Goal: Task Accomplishment & Management: Manage account settings

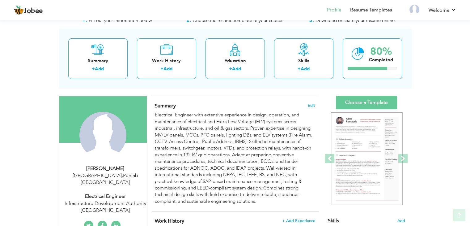
scroll to position [62, 0]
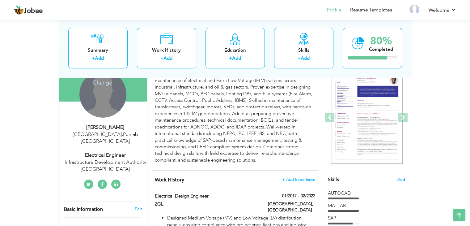
click at [106, 98] on div "Change Remove" at bounding box center [102, 94] width 47 height 47
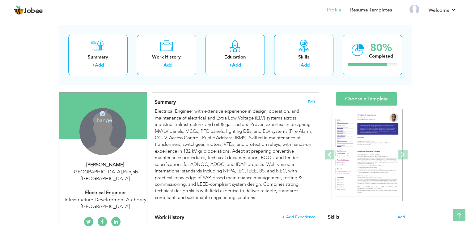
scroll to position [0, 0]
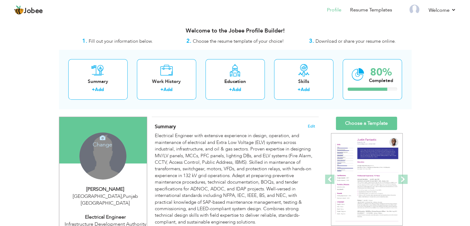
click at [101, 140] on icon at bounding box center [103, 138] width 6 height 6
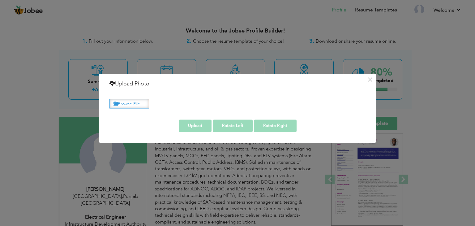
click at [131, 102] on label "Browse File ..." at bounding box center [129, 104] width 40 height 10
click at [0, 0] on input "Browse File ..." at bounding box center [0, 0] width 0 height 0
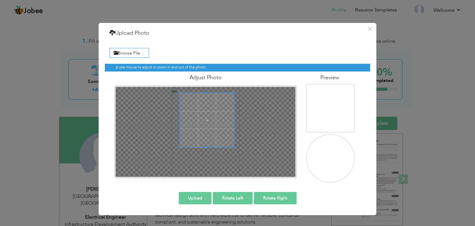
click at [209, 117] on span at bounding box center [207, 120] width 54 height 54
click at [177, 170] on div at bounding box center [206, 132] width 180 height 90
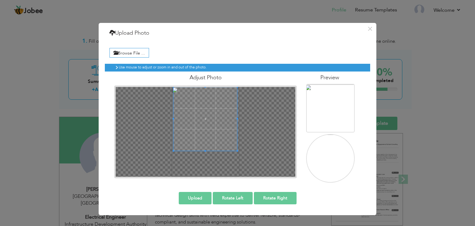
click at [205, 85] on div at bounding box center [205, 131] width 183 height 93
click at [205, 168] on div at bounding box center [206, 132] width 180 height 90
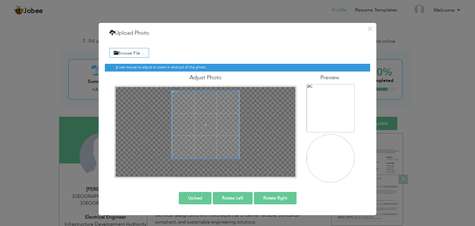
click at [207, 133] on span at bounding box center [206, 125] width 68 height 68
click at [205, 166] on div at bounding box center [206, 132] width 180 height 90
click at [205, 140] on span at bounding box center [206, 124] width 68 height 68
click at [198, 197] on button "Upload" at bounding box center [195, 198] width 33 height 12
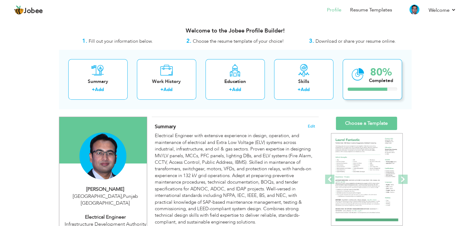
click at [362, 73] on icon at bounding box center [358, 74] width 13 height 21
click at [372, 90] on div at bounding box center [368, 89] width 40 height 3
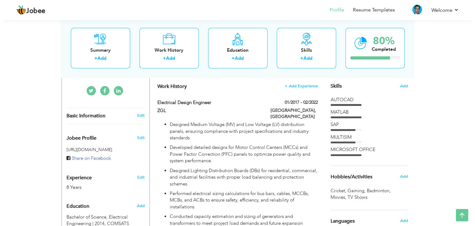
scroll to position [155, 0]
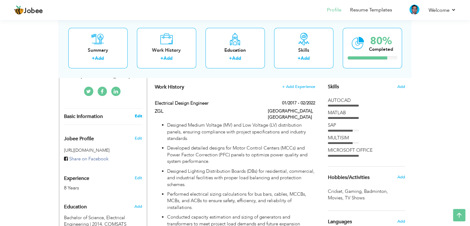
click at [139, 113] on link "Edit" at bounding box center [138, 116] width 7 height 6
type input "Wardan"
type input "Mahmood"
type input "00923436665533"
select select "number:166"
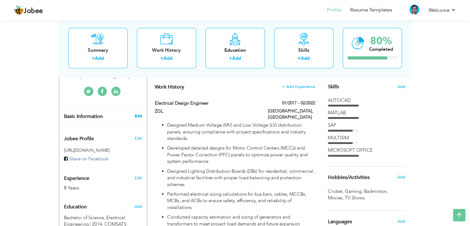
type input "[GEOGRAPHIC_DATA]"
select select "number:10"
type input "Infrastructure Development Authority [GEOGRAPHIC_DATA]"
type input "Electrical Engineer"
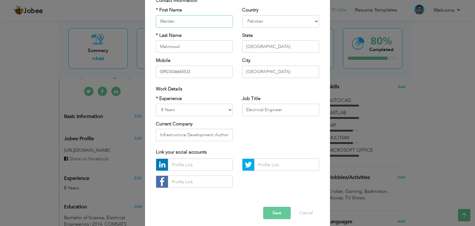
scroll to position [56, 0]
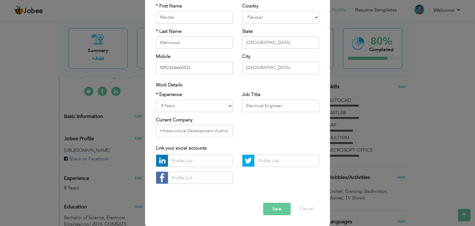
click at [275, 211] on button "Save" at bounding box center [277, 209] width 28 height 12
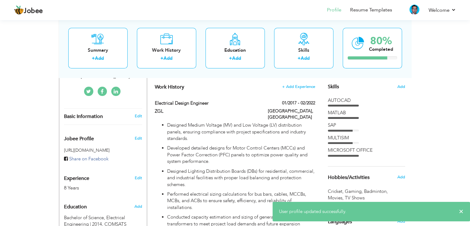
click at [142, 130] on div "Edit" at bounding box center [139, 136] width 15 height 15
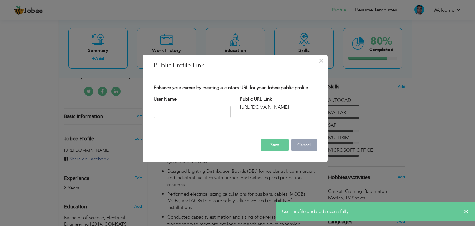
click at [304, 147] on button "Cancel" at bounding box center [304, 145] width 26 height 12
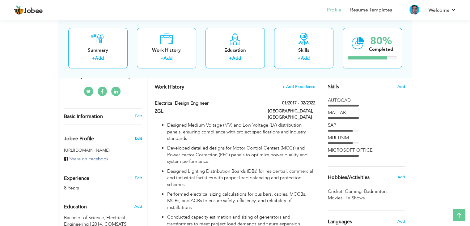
click at [138, 135] on span "Edit" at bounding box center [138, 138] width 7 height 6
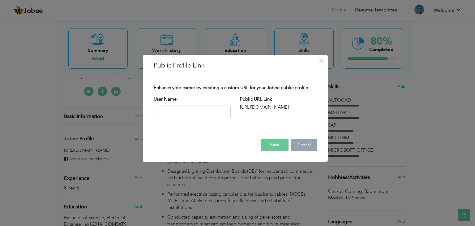
click at [307, 147] on button "Cancel" at bounding box center [304, 145] width 26 height 12
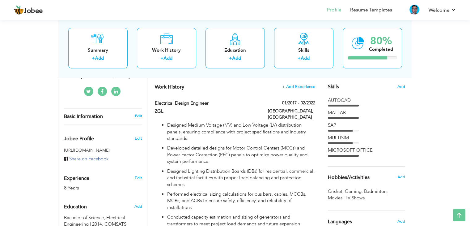
click at [137, 113] on link "Edit" at bounding box center [138, 116] width 7 height 6
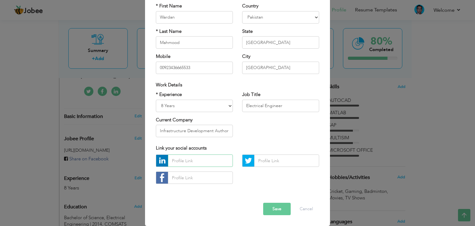
click at [197, 157] on input "text" at bounding box center [200, 160] width 65 height 12
paste input "https://www.linkedin.com/in/wardandanny/"
type input "https://www.linkedin.com/in/wardandanny/"
click at [260, 175] on div "https://www.linkedin.com/in/wardandanny/" at bounding box center [237, 171] width 173 height 34
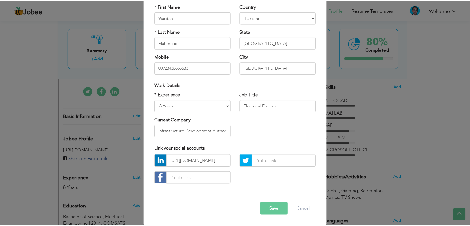
scroll to position [0, 0]
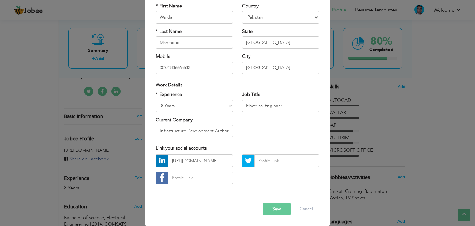
click at [277, 207] on button "Save" at bounding box center [277, 209] width 28 height 12
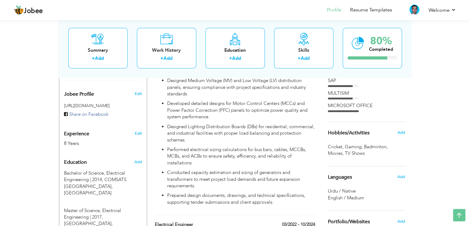
scroll to position [247, 0]
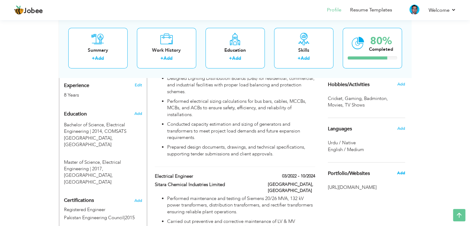
click at [403, 173] on span "Add" at bounding box center [401, 173] width 8 height 6
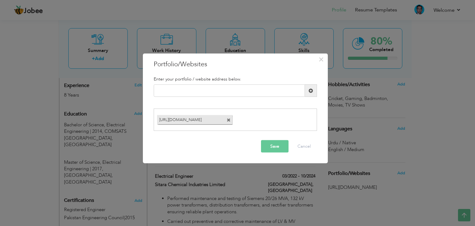
click at [226, 120] on div "https://www.linkedin.com/in/wardandanny/" at bounding box center [194, 119] width 75 height 9
click at [228, 120] on span at bounding box center [229, 120] width 4 height 4
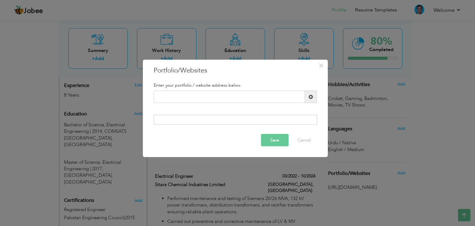
click at [280, 141] on button "Save" at bounding box center [275, 140] width 28 height 12
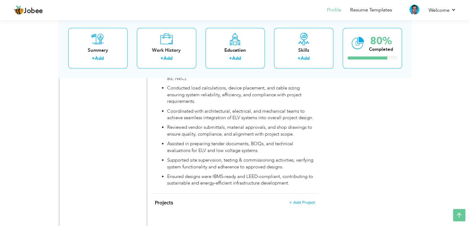
scroll to position [801, 0]
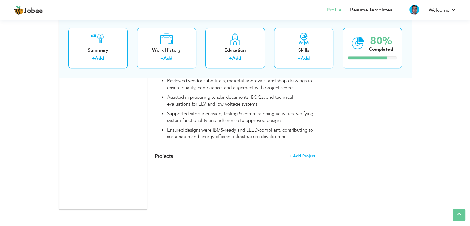
click at [306, 154] on span "+ Add Project" at bounding box center [302, 156] width 26 height 4
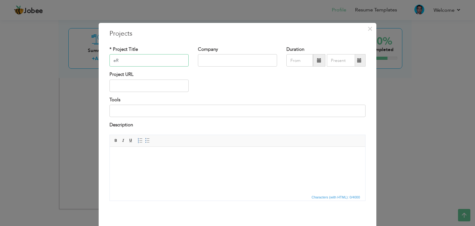
type input "e"
type input "Erection of 20 MT Coal Boiler"
click at [198, 60] on input "text" at bounding box center [237, 60] width 79 height 12
type input "Sitara Chemical Industries Limited"
click at [317, 60] on span at bounding box center [319, 60] width 4 height 4
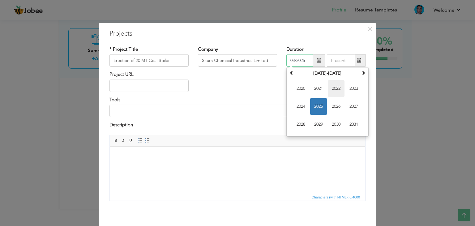
click at [338, 87] on span "2022" at bounding box center [336, 88] width 17 height 17
click at [353, 89] on span "Apr" at bounding box center [353, 88] width 17 height 17
type input "04/2022"
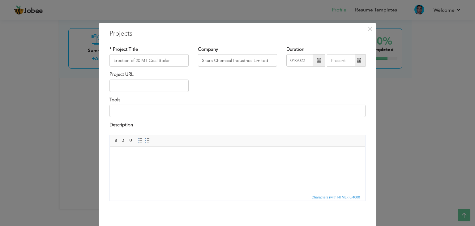
click at [358, 62] on span at bounding box center [359, 60] width 4 height 4
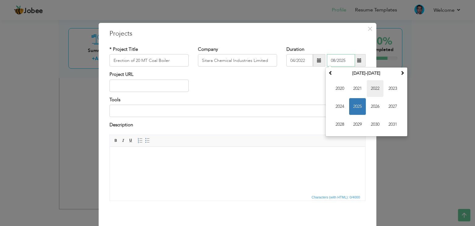
click at [375, 84] on span "2022" at bounding box center [375, 88] width 17 height 17
click at [385, 104] on span "Aug" at bounding box center [392, 106] width 17 height 17
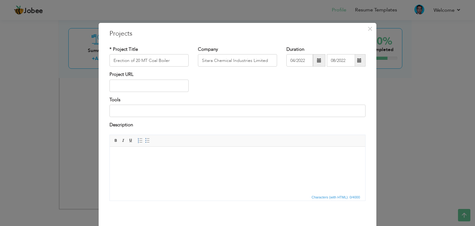
click at [358, 59] on span at bounding box center [359, 60] width 4 height 4
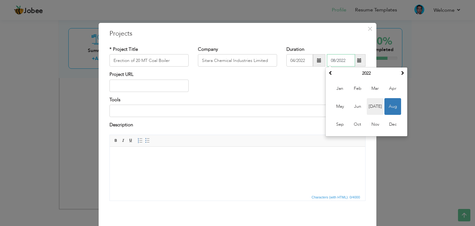
click at [369, 103] on span "Jul" at bounding box center [375, 106] width 17 height 17
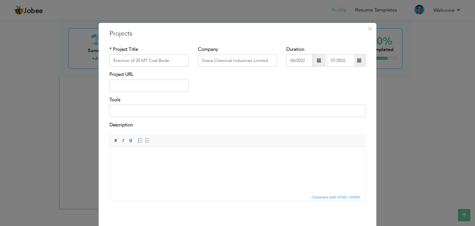
click at [323, 86] on div "Project URL" at bounding box center [237, 83] width 265 height 25
click at [357, 61] on span at bounding box center [359, 60] width 4 height 4
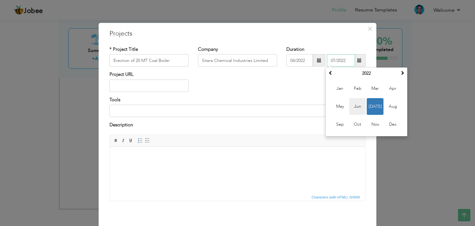
click at [351, 106] on span "Jun" at bounding box center [357, 106] width 17 height 17
type input "06/2022"
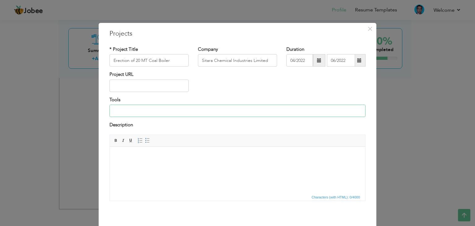
click at [144, 110] on input at bounding box center [237, 111] width 256 height 12
click at [63, 102] on div "× Projects * Project Title Erection of 20 MT Coal Boiler Company Sitara Chemica…" at bounding box center [237, 113] width 475 height 226
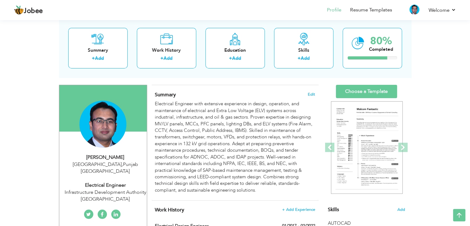
scroll to position [0, 0]
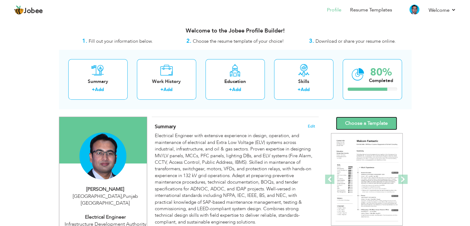
click at [384, 122] on link "Choose a Template" at bounding box center [366, 123] width 61 height 13
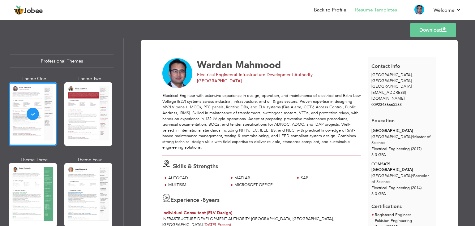
click at [438, 30] on link "Download" at bounding box center [433, 30] width 46 height 14
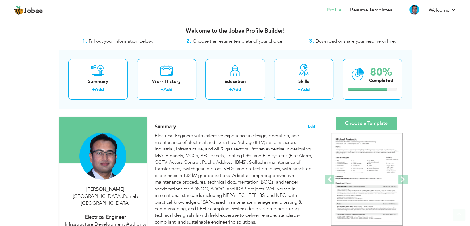
click at [309, 125] on span "Edit" at bounding box center [311, 126] width 7 height 4
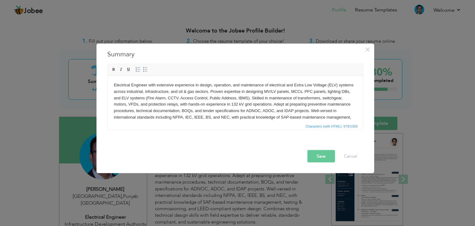
click at [272, 97] on body "Electrical Engineer with extensive experience in design, operation, and mainten…" at bounding box center [235, 107] width 243 height 51
click at [261, 99] on body "Electrical Engineer with extensive experience in design, operation, and mainten…" at bounding box center [235, 107] width 243 height 51
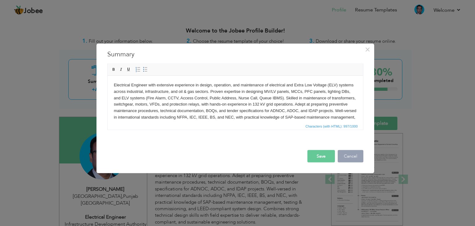
click at [351, 157] on button "Cancel" at bounding box center [351, 156] width 26 height 12
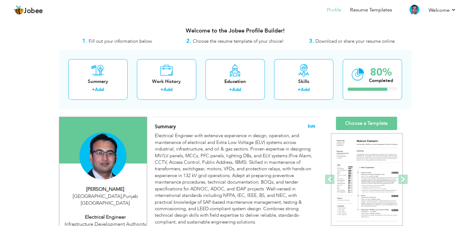
click at [314, 126] on span "Edit" at bounding box center [311, 126] width 7 height 4
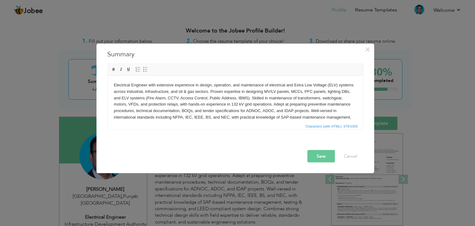
click at [202, 98] on body "Electrical Engineer with extensive experience in design, operation, and mainten…" at bounding box center [235, 107] width 243 height 51
click at [318, 90] on body "Electrical Engineer with extensive experience in design, operation, and mainten…" at bounding box center [235, 107] width 243 height 51
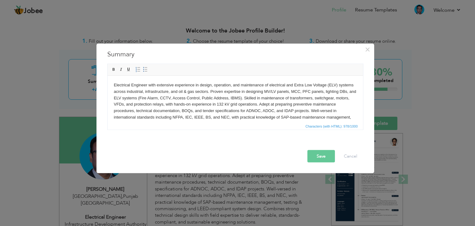
click at [134, 99] on body "Electrical Engineer with extensive experience in design, operation, and mainten…" at bounding box center [235, 107] width 243 height 51
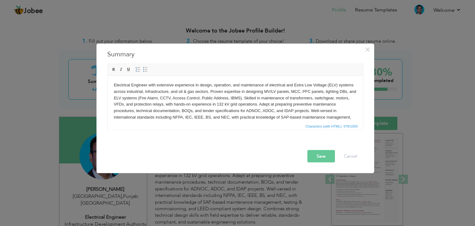
click at [316, 92] on body "Electrical Engineer with extensive experience in design, operation, and mainten…" at bounding box center [235, 107] width 243 height 51
click at [260, 97] on body "Electrical Engineer with extensive experience in design, operation, and mainten…" at bounding box center [235, 107] width 243 height 51
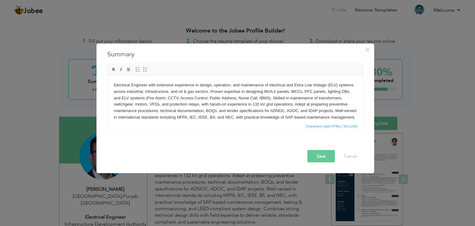
click at [271, 84] on body "Electrical Engineer with extensive experience in design, operation, and mainten…" at bounding box center [235, 107] width 243 height 51
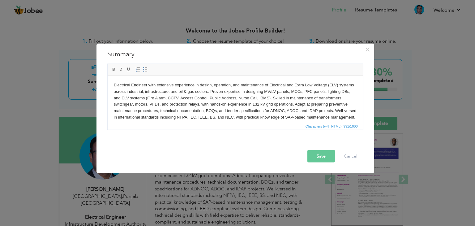
click at [321, 154] on button "Save" at bounding box center [321, 156] width 28 height 12
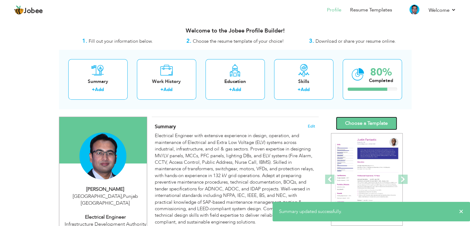
click at [378, 124] on link "Choose a Template" at bounding box center [366, 123] width 61 height 13
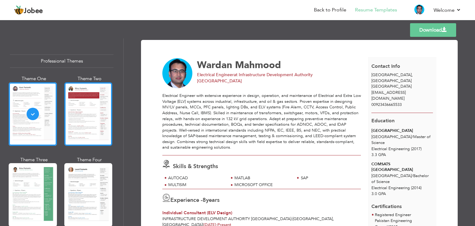
click at [79, 104] on div at bounding box center [88, 113] width 48 height 63
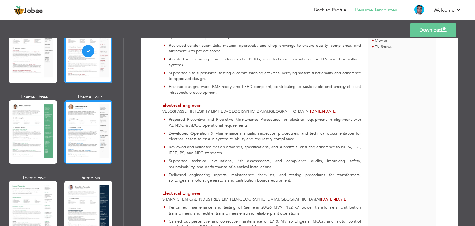
scroll to position [62, 0]
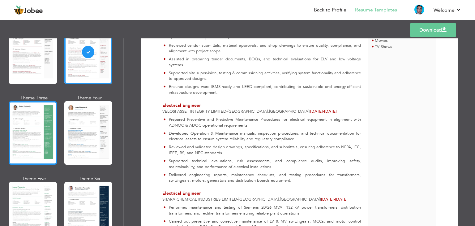
click at [27, 129] on div at bounding box center [33, 132] width 48 height 63
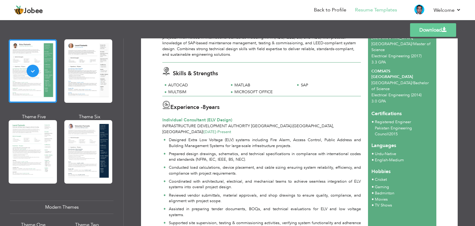
scroll to position [0, 0]
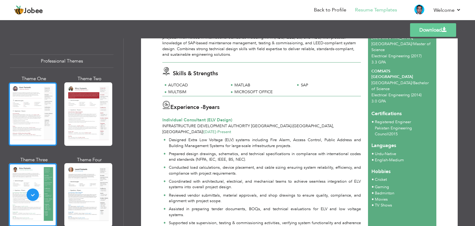
click at [38, 108] on div at bounding box center [33, 113] width 48 height 63
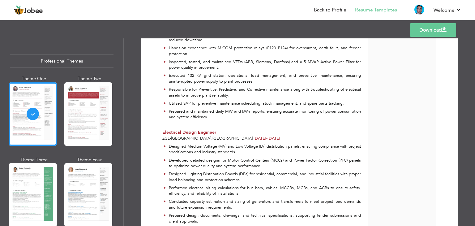
scroll to position [468, 0]
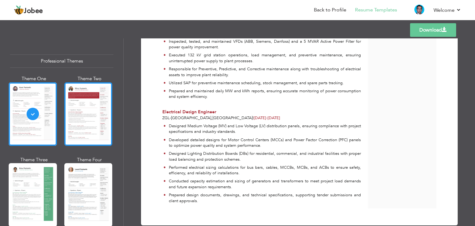
click at [89, 115] on div at bounding box center [88, 113] width 48 height 63
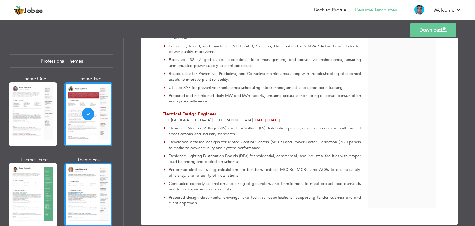
scroll to position [124, 0]
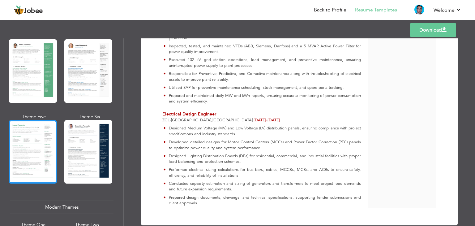
click at [42, 156] on div at bounding box center [33, 151] width 48 height 63
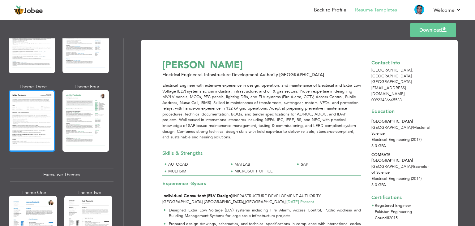
scroll to position [433, 0]
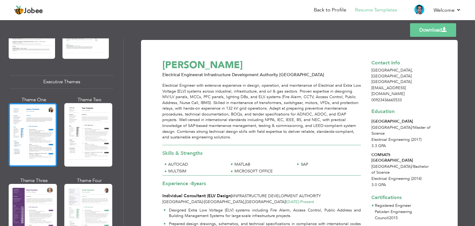
click at [41, 139] on div at bounding box center [33, 134] width 48 height 63
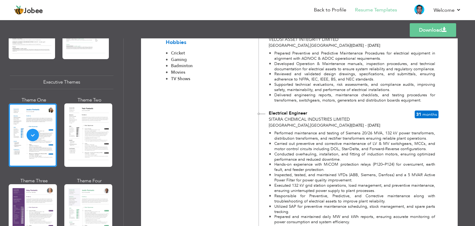
scroll to position [394, 0]
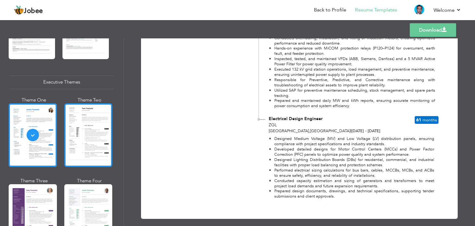
click at [101, 148] on div at bounding box center [88, 134] width 48 height 63
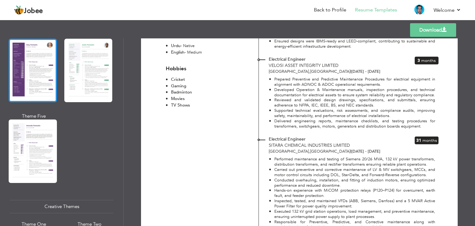
scroll to position [619, 0]
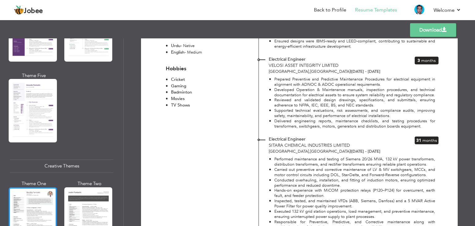
click at [39, 193] on div at bounding box center [33, 218] width 48 height 63
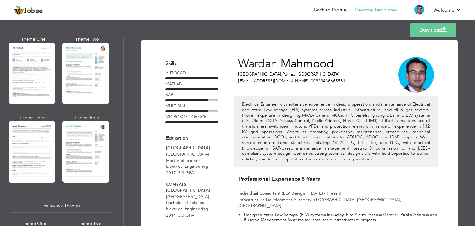
scroll to position [0, 0]
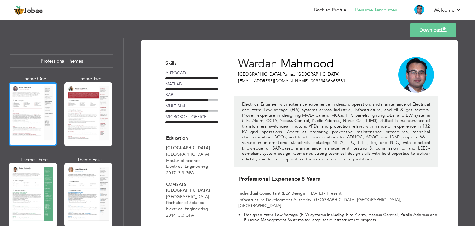
click at [43, 112] on div at bounding box center [33, 113] width 48 height 63
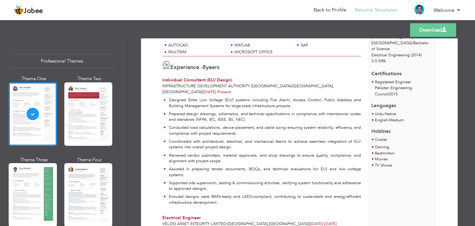
scroll to position [93, 0]
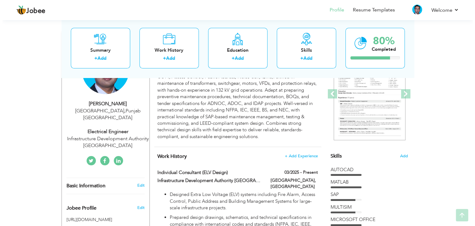
scroll to position [124, 0]
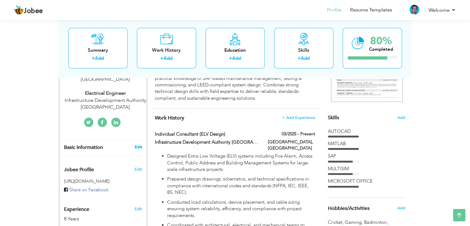
click at [137, 144] on link "Edit" at bounding box center [138, 147] width 7 height 6
type input "Wardan"
type input "Mahmood"
type input "00923436665533"
select select "number:166"
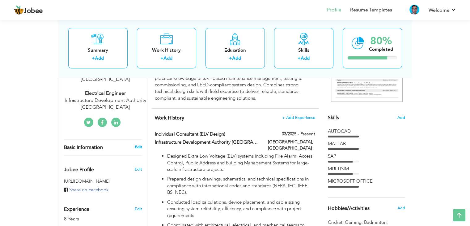
type input "[GEOGRAPHIC_DATA]"
select select "number:10"
type input "Infrastructure Development Authority [GEOGRAPHIC_DATA]"
type input "Electrical Engineer"
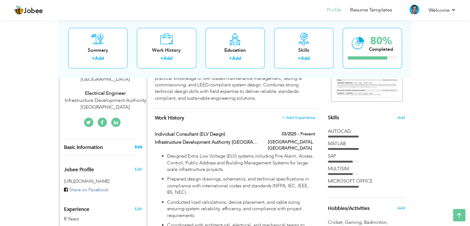
type input "[URL][DOMAIN_NAME]"
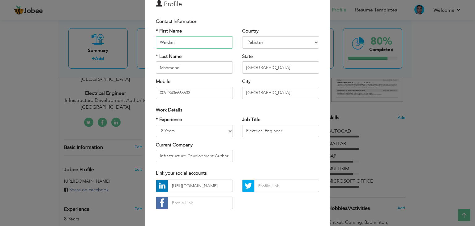
scroll to position [56, 0]
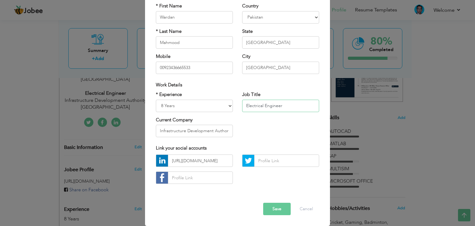
drag, startPoint x: 281, startPoint y: 106, endPoint x: 207, endPoint y: 107, distance: 74.8
click at [207, 107] on div "* Experience Entry Level Less than 1 Year 1 Year 2 Years 3 Years 4 Years 5 Year…" at bounding box center [237, 116] width 173 height 50
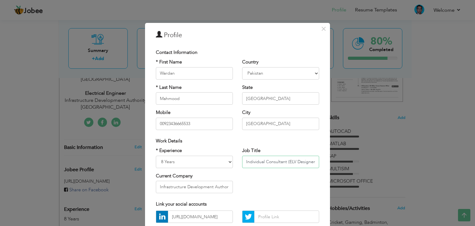
type input "Individual Consultant (ELV Designer)"
drag, startPoint x: 162, startPoint y: 124, endPoint x: 128, endPoint y: 119, distance: 34.1
click at [128, 119] on div "× Profile Contact Information * First Name Wardan * Last Name Mahmood" at bounding box center [237, 113] width 475 height 226
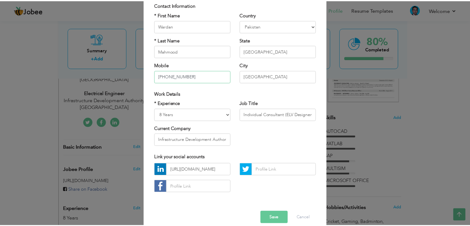
scroll to position [56, 0]
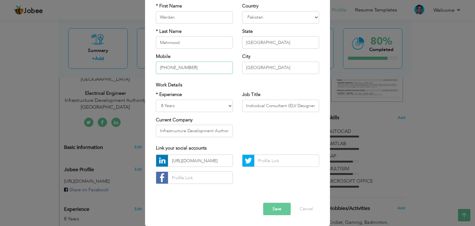
type input "[PHONE_NUMBER]"
click at [272, 208] on button "Save" at bounding box center [277, 209] width 28 height 12
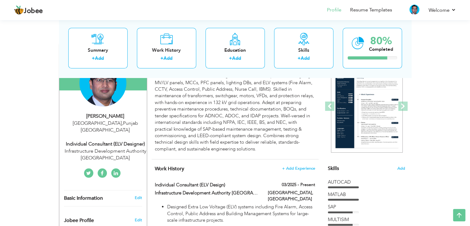
scroll to position [31, 0]
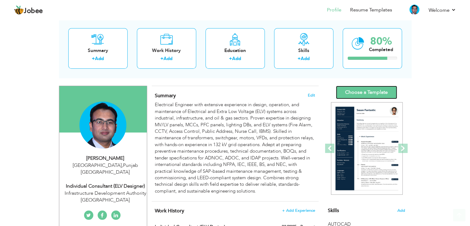
click at [353, 92] on link "Choose a Template" at bounding box center [366, 92] width 61 height 13
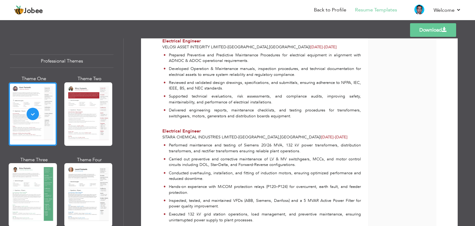
scroll to position [468, 0]
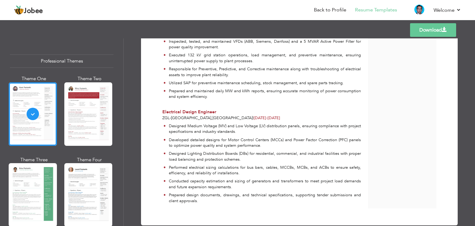
click at [421, 30] on link "Download" at bounding box center [433, 30] width 46 height 14
